Goal: Task Accomplishment & Management: Manage account settings

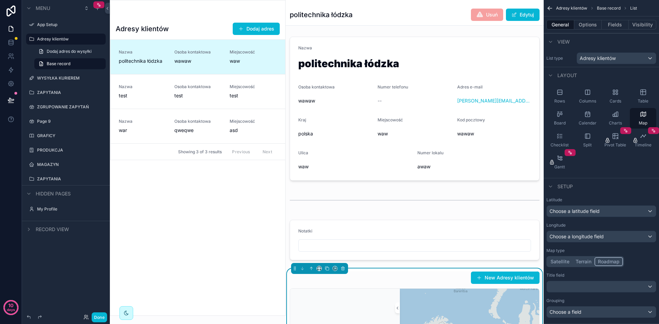
scroll to position [43, 0]
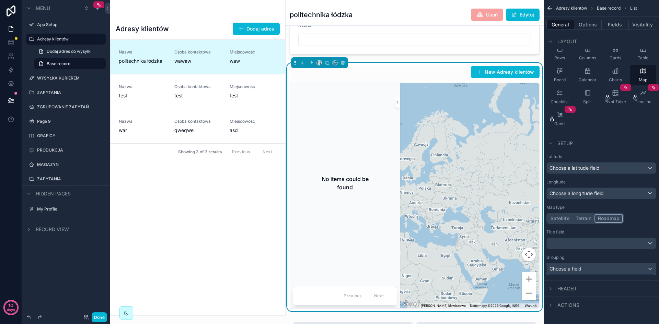
click at [596, 269] on div "Choose a field" at bounding box center [601, 269] width 109 height 11
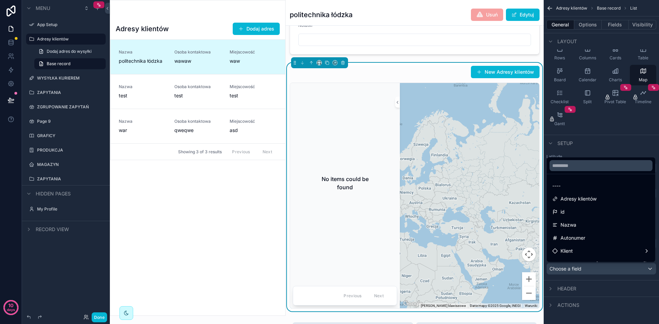
click at [596, 269] on div "scrollable content" at bounding box center [329, 162] width 659 height 324
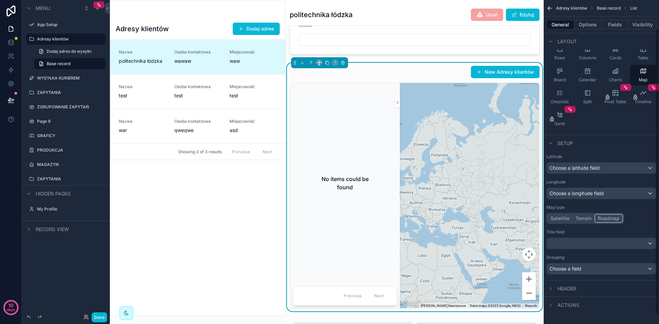
scroll to position [0, 0]
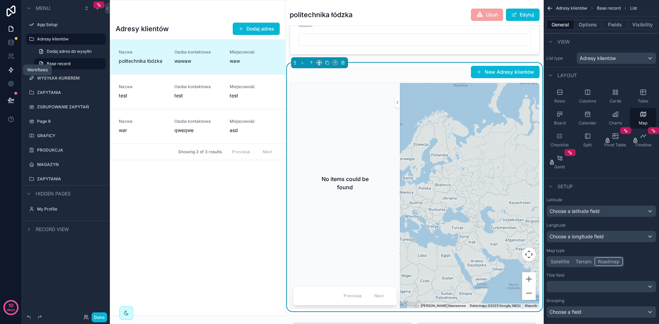
click at [13, 71] on icon at bounding box center [11, 70] width 7 height 7
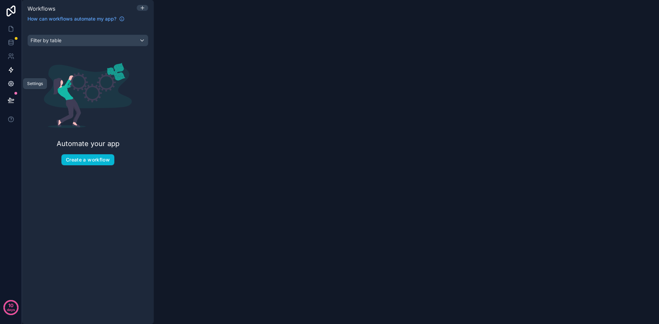
click at [11, 90] on link at bounding box center [11, 84] width 22 height 14
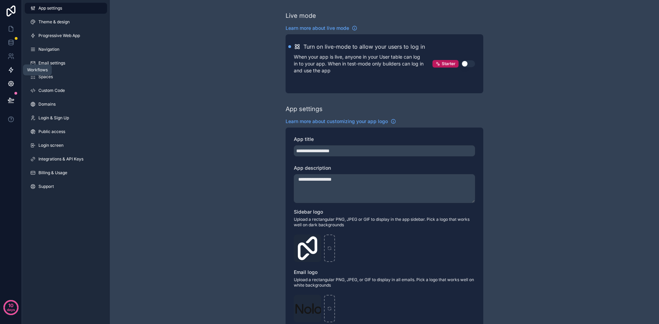
click at [11, 69] on icon at bounding box center [11, 70] width 7 height 7
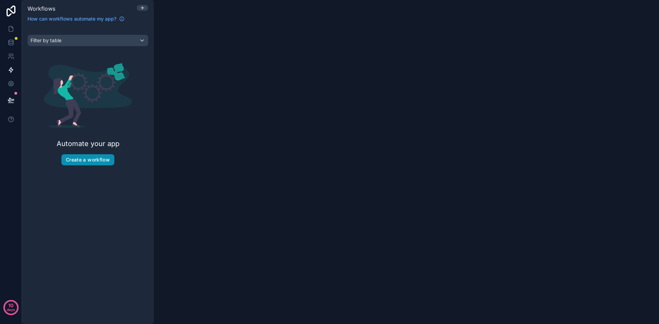
click at [107, 162] on button "Create a workflow" at bounding box center [87, 159] width 53 height 11
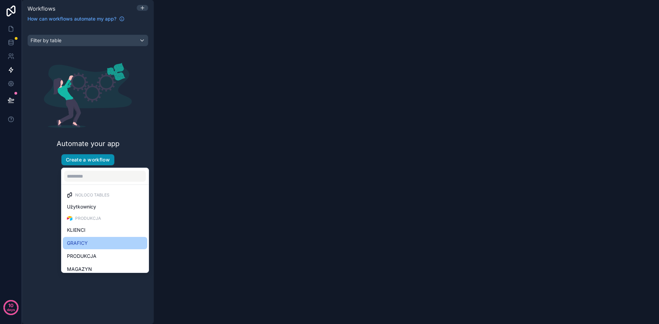
scroll to position [56, 0]
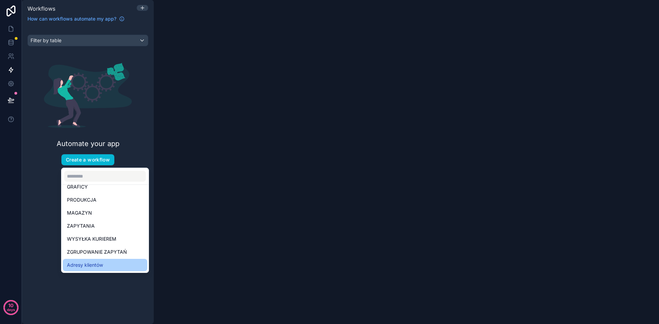
click at [112, 262] on div "Adresy klientów" at bounding box center [105, 265] width 76 height 8
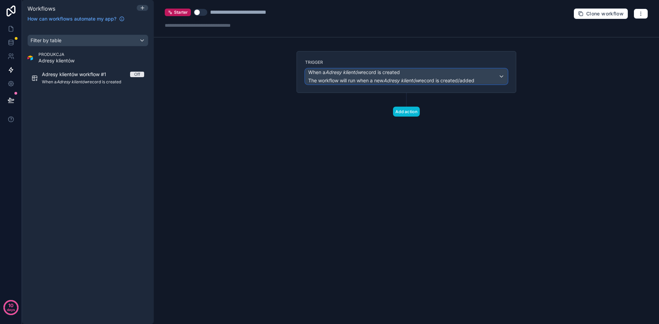
click at [421, 73] on span "When a Adresy klientów record is created" at bounding box center [391, 72] width 166 height 7
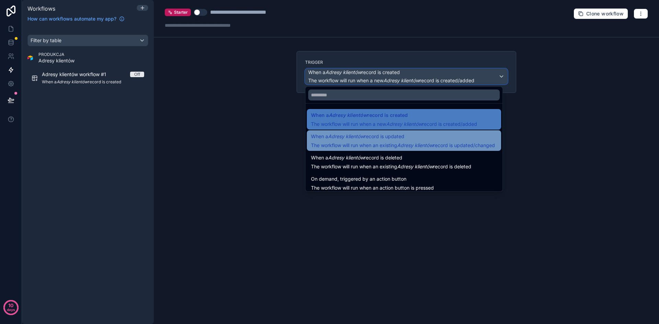
scroll to position [25, 0]
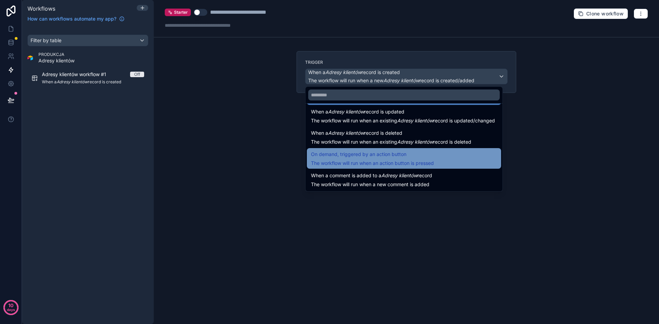
click at [460, 157] on div "On demand, triggered by an action button The workflow will run when an action b…" at bounding box center [404, 158] width 186 height 16
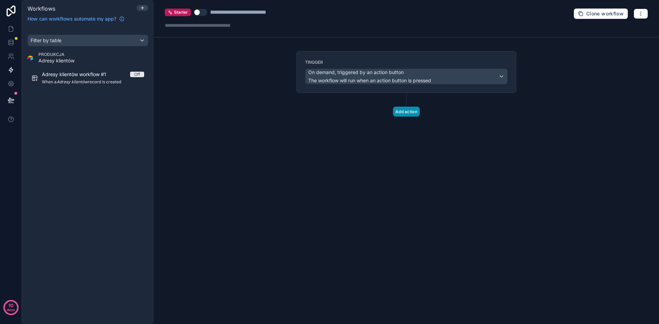
click at [408, 115] on button "Add action" at bounding box center [406, 112] width 27 height 10
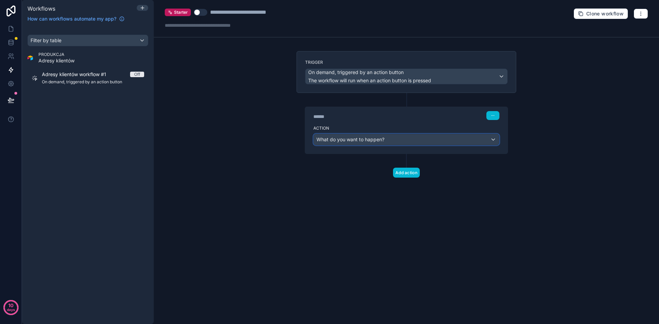
click at [391, 142] on div "What do you want to happen?" at bounding box center [406, 139] width 185 height 11
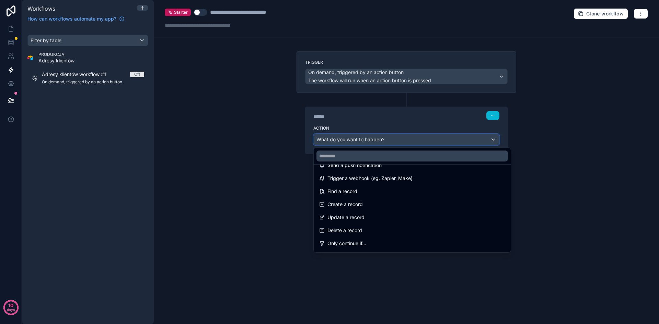
scroll to position [0, 0]
click at [574, 139] on div at bounding box center [329, 162] width 659 height 324
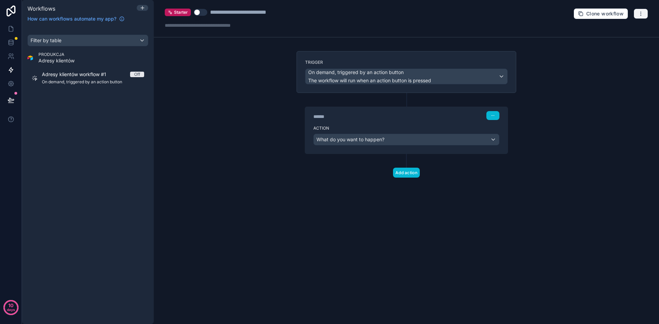
click at [642, 12] on icon "button" at bounding box center [640, 13] width 5 height 5
click at [621, 51] on span "Delete workflow" at bounding box center [622, 51] width 33 height 5
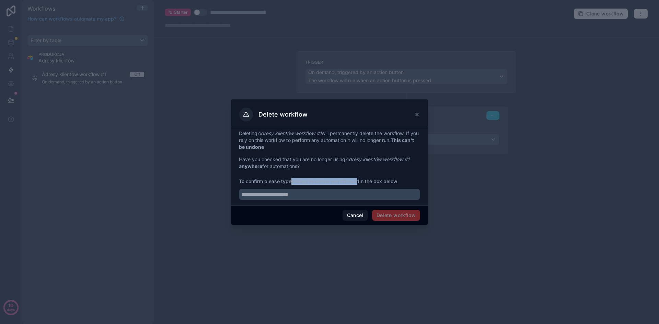
drag, startPoint x: 359, startPoint y: 182, endPoint x: 294, endPoint y: 180, distance: 64.9
click at [294, 180] on strong "Adresy klientów workflow #1" at bounding box center [325, 182] width 68 height 6
copy strong "Adresy klientów workflow #"
click at [286, 197] on input "text" at bounding box center [329, 194] width 181 height 11
paste input "**********"
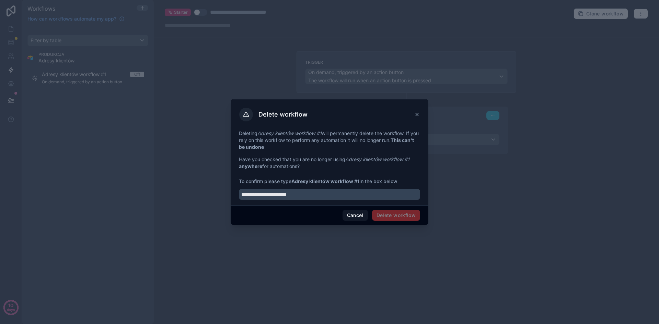
click at [399, 215] on span "Delete workflow" at bounding box center [396, 215] width 48 height 11
click at [333, 195] on input "**********" at bounding box center [329, 194] width 181 height 11
type input "**********"
click at [418, 220] on button "Delete workflow" at bounding box center [396, 215] width 48 height 11
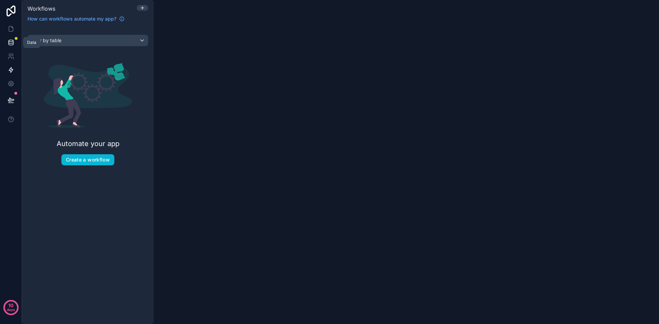
click at [13, 41] on icon at bounding box center [11, 42] width 4 height 3
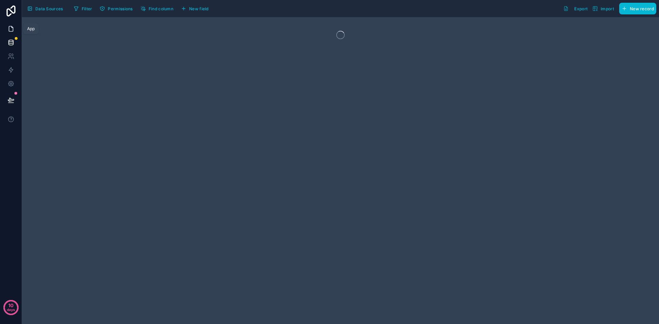
click at [12, 30] on icon at bounding box center [11, 28] width 7 height 7
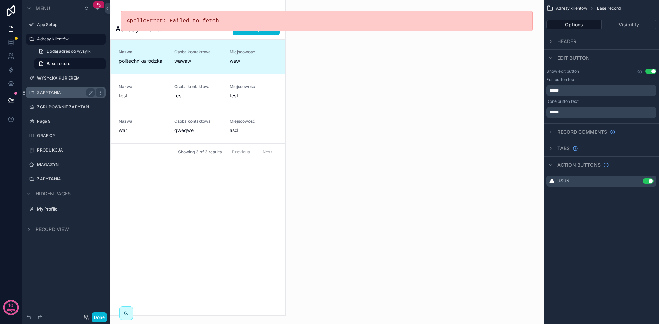
click at [56, 91] on label "ZAPYTANIA" at bounding box center [64, 92] width 55 height 5
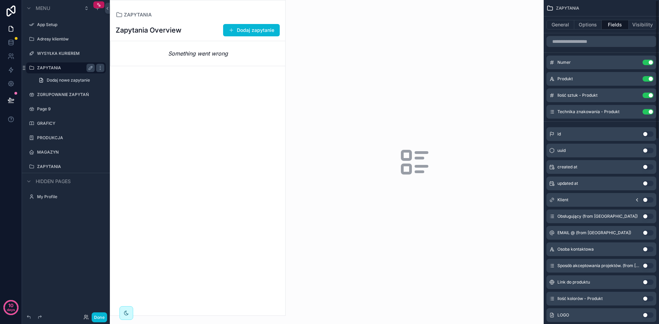
click at [250, 24] on div "scrollable content" at bounding box center [197, 157] width 175 height 315
click at [253, 26] on button "Dodaj zapytanie" at bounding box center [251, 30] width 57 height 12
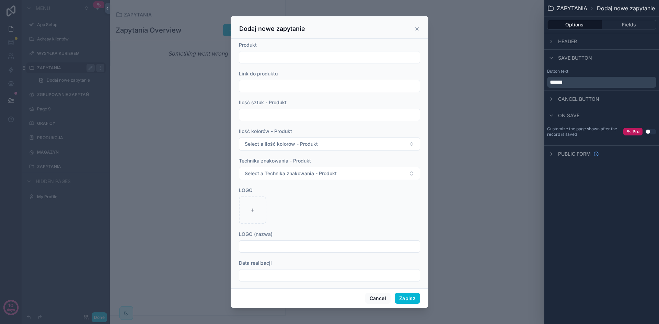
click at [416, 28] on icon "scrollable content" at bounding box center [417, 28] width 3 height 3
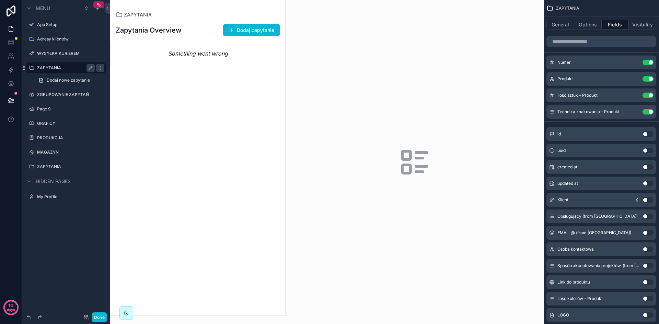
click at [189, 92] on div "Zapytania Overview Dodaj zapytanie Something went wrong" at bounding box center [197, 167] width 175 height 298
click at [68, 81] on span "Dodaj nowe zapytanie" at bounding box center [68, 80] width 43 height 5
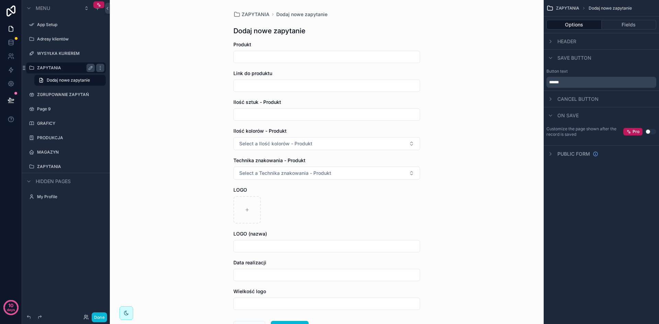
scroll to position [53, 0]
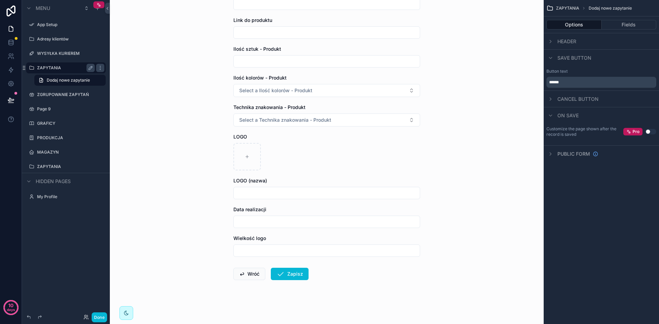
click at [50, 221] on div "Menu App Setup Adresy klientów WYSYŁKA KURIEREM ZAPYTANIA Dodaj nowe zapytanie …" at bounding box center [66, 158] width 88 height 316
click at [14, 43] on icon at bounding box center [11, 42] width 7 height 7
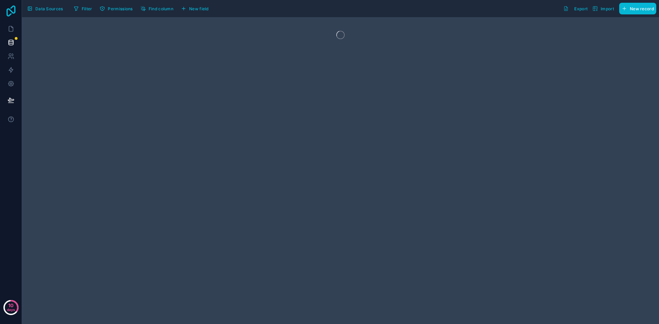
click at [12, 7] on icon at bounding box center [11, 10] width 9 height 11
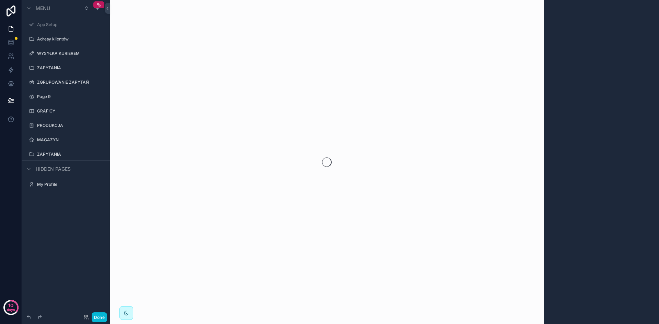
click at [62, 232] on div "Menu App Setup Adresy klientów WYSYŁKA KURIEREM ZAPYTANIA ZGRUPOWANIE ZAPYTAŃ P…" at bounding box center [66, 158] width 88 height 316
click at [68, 226] on div "Menu App Setup Adresy klientów WYSYŁKA KURIEREM ZAPYTANIA ZGRUPOWANIE ZAPYTAŃ P…" at bounding box center [66, 158] width 88 height 316
click at [67, 47] on icon "scrollable content" at bounding box center [66, 47] width 6 height 6
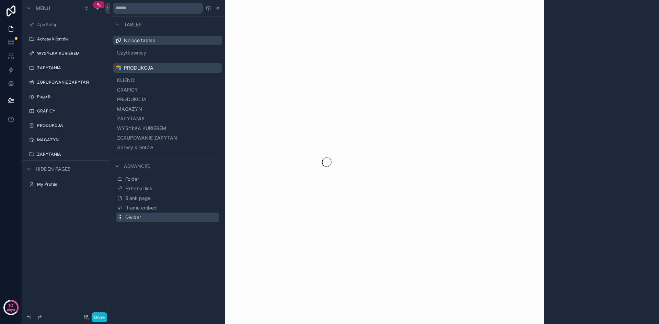
click at [164, 219] on button "Divider" at bounding box center [168, 218] width 104 height 10
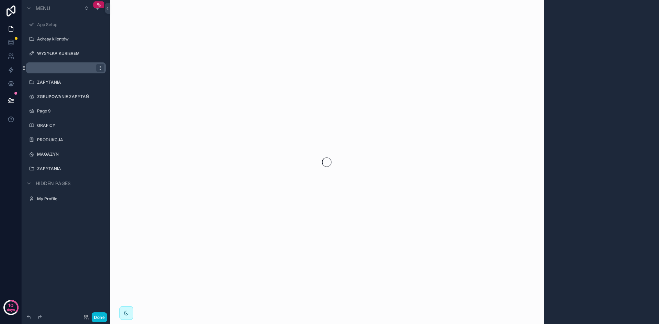
click at [99, 67] on icon "scrollable content" at bounding box center [99, 67] width 5 height 5
click at [102, 68] on icon "scrollable content" at bounding box center [99, 67] width 5 height 5
click at [119, 59] on button "Visibility" at bounding box center [127, 58] width 27 height 7
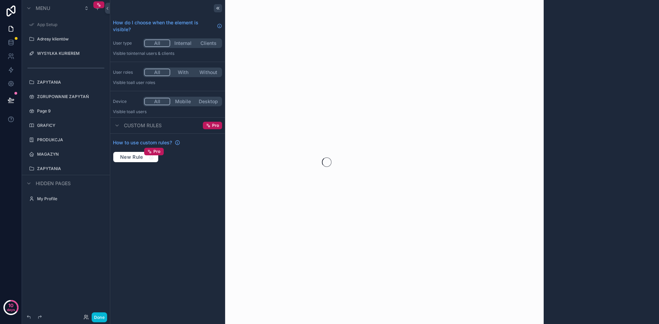
click at [218, 10] on icon at bounding box center [217, 7] width 5 height 5
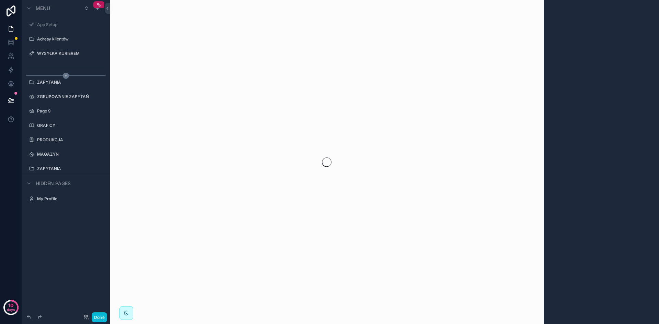
click at [67, 77] on icon "scrollable content" at bounding box center [66, 76] width 6 height 6
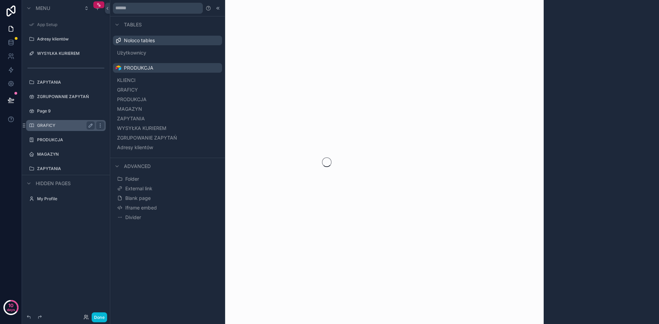
click at [44, 129] on div "GRAFICY" at bounding box center [66, 126] width 58 height 8
click at [43, 126] on label "GRAFICY" at bounding box center [64, 125] width 55 height 5
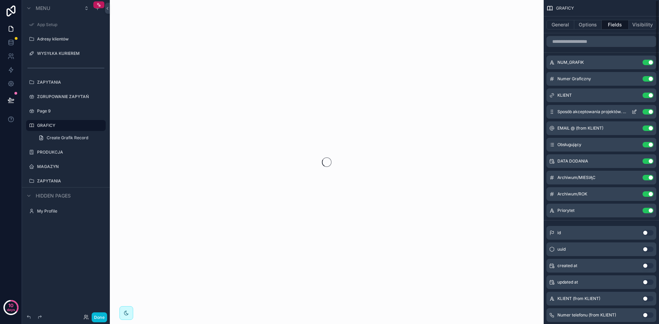
click at [646, 113] on button "Use setting" at bounding box center [648, 111] width 11 height 5
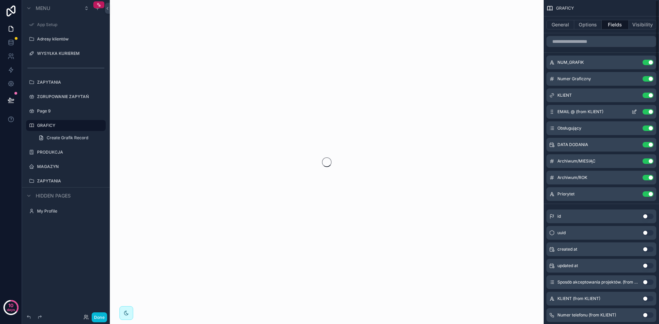
click at [648, 113] on button "Use setting" at bounding box center [648, 111] width 11 height 5
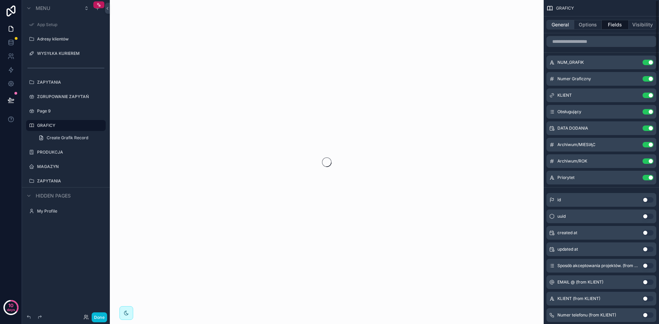
click at [551, 25] on button "General" at bounding box center [560, 25] width 28 height 10
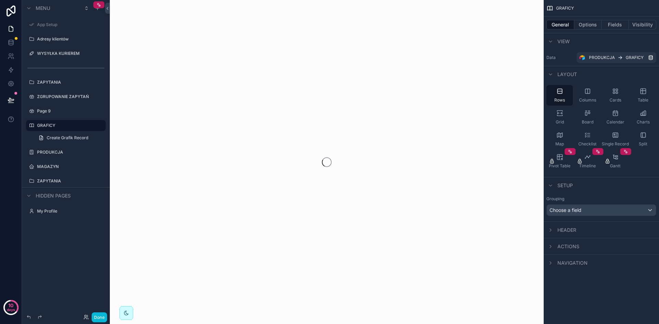
click at [19, 10] on link at bounding box center [11, 11] width 22 height 22
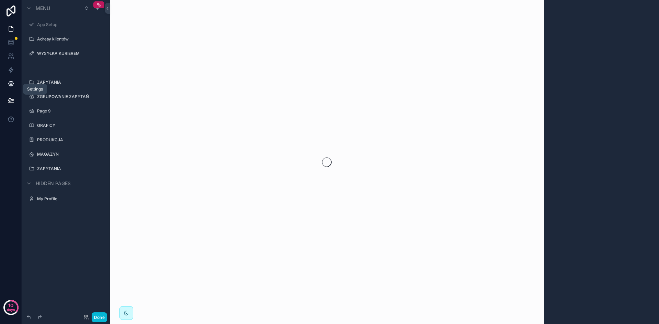
click at [11, 83] on icon at bounding box center [11, 84] width 2 height 2
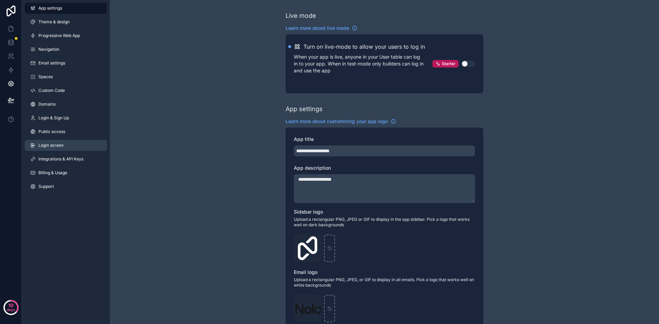
click at [63, 146] on span "Login screen" at bounding box center [50, 145] width 25 height 5
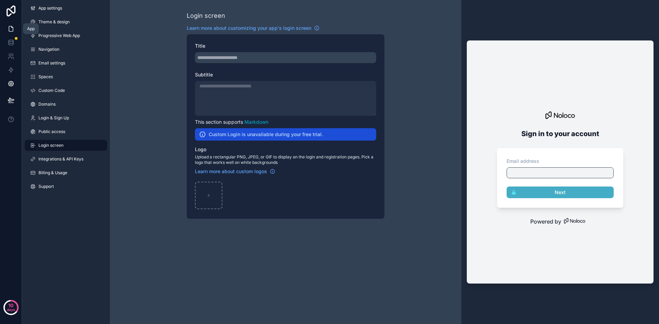
click at [11, 28] on icon at bounding box center [11, 28] width 7 height 7
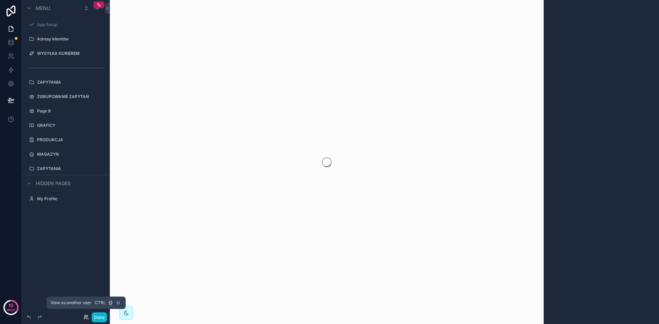
click at [85, 319] on icon at bounding box center [85, 317] width 5 height 5
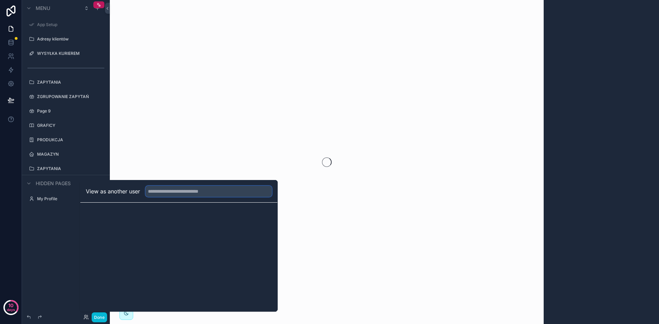
click at [183, 188] on input "text" at bounding box center [209, 191] width 126 height 11
type input "******"
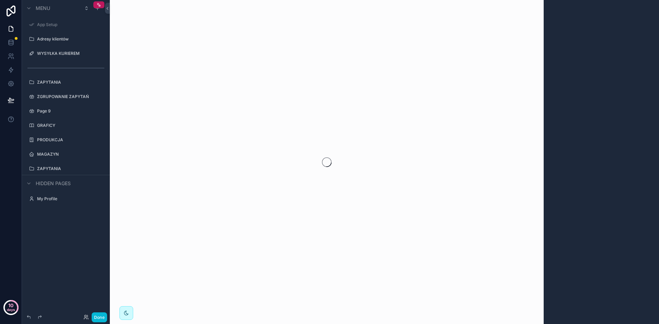
click at [10, 307] on p "days" at bounding box center [11, 310] width 8 height 10
click at [11, 252] on div "10 days" at bounding box center [11, 162] width 22 height 324
click at [10, 7] on icon at bounding box center [11, 10] width 14 height 11
click at [37, 9] on span "Menu" at bounding box center [43, 8] width 14 height 7
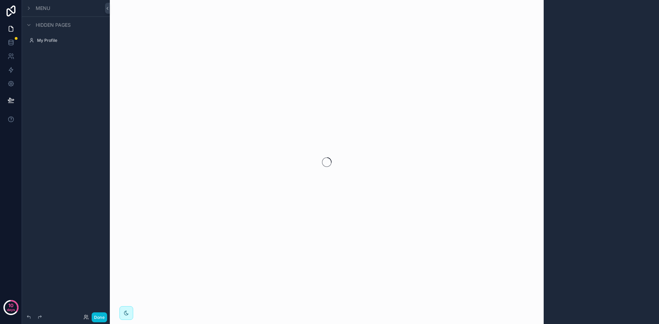
click at [37, 9] on span "Menu" at bounding box center [43, 8] width 14 height 7
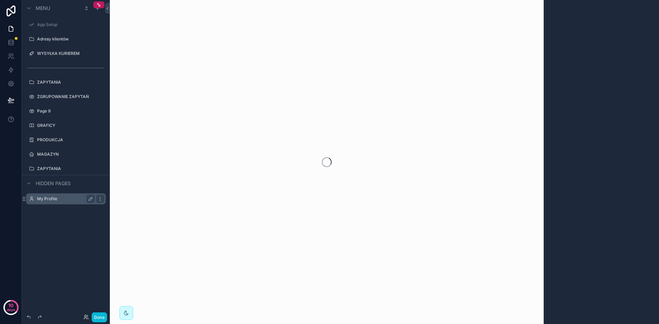
click at [48, 200] on label "My Profile" at bounding box center [64, 198] width 55 height 5
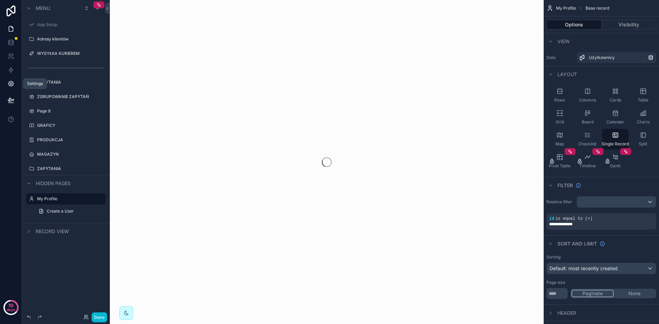
click at [11, 79] on link at bounding box center [11, 84] width 22 height 14
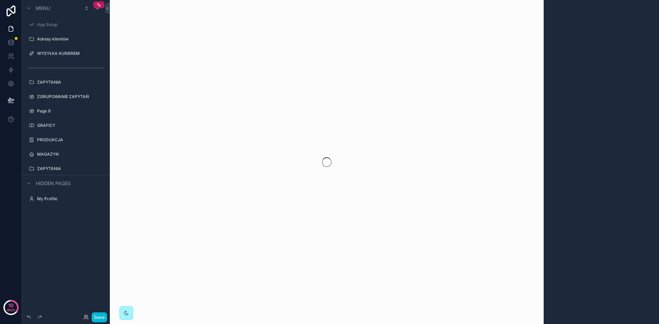
click at [128, 315] on icon "scrollable content" at bounding box center [126, 313] width 5 height 5
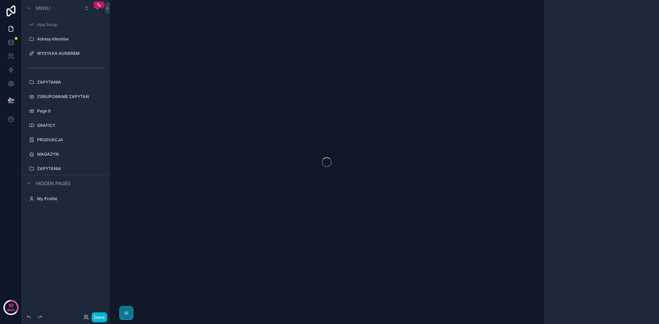
click at [128, 315] on icon "scrollable content" at bounding box center [126, 313] width 5 height 5
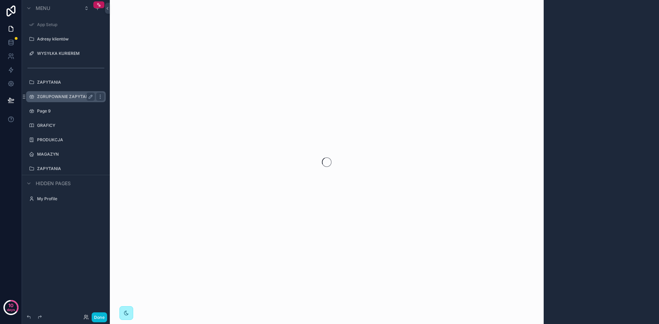
click at [66, 95] on label "ZGRUPOWANIE ZAPYTAŃ" at bounding box center [64, 96] width 55 height 5
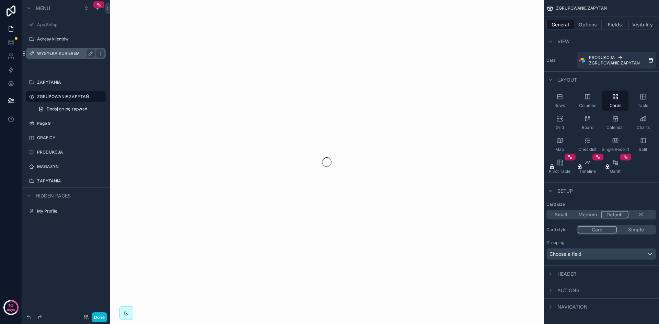
click at [69, 49] on div "WYSYŁKA KURIEREM" at bounding box center [66, 53] width 58 height 8
click at [62, 55] on label "WYSYŁKA KURIEREM" at bounding box center [64, 53] width 55 height 5
